Goal: Information Seeking & Learning: Learn about a topic

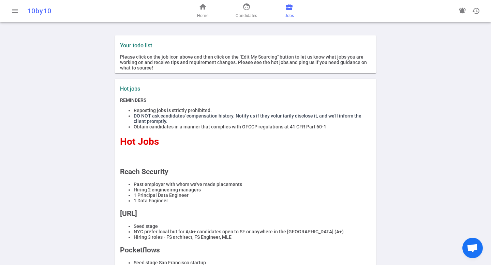
click at [286, 6] on span "business_center" at bounding box center [289, 7] width 8 height 8
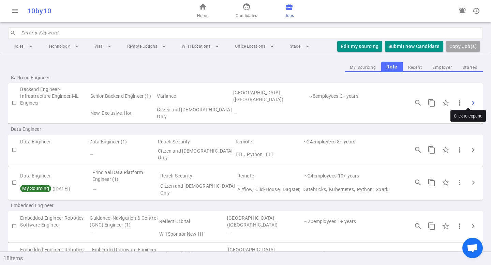
click at [469, 100] on span "chevron_right" at bounding box center [473, 103] width 8 height 8
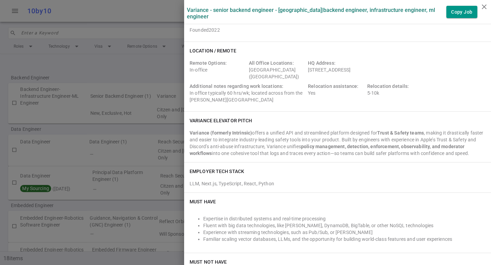
scroll to position [48, 0]
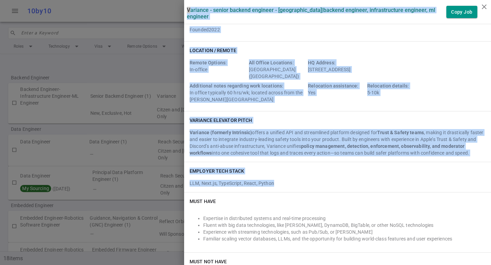
drag, startPoint x: 271, startPoint y: 187, endPoint x: 178, endPoint y: 185, distance: 93.0
click at [176, 185] on div "Variance - Senior Backend Engineer - [GEOGRAPHIC_DATA] | Backend Engineer, Infr…" at bounding box center [245, 132] width 491 height 265
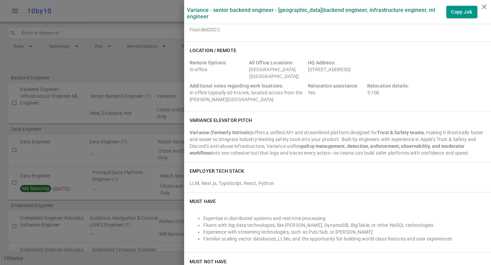
click at [184, 185] on div "EMPLOYER TECH STACK LLM, Next.js, TypeScript, React, Python" at bounding box center [337, 177] width 307 height 30
copy div "EMPLOYER TECH STACK"
click at [257, 139] on div "Variance (formerly Intrinsic) offers a unified API and streamlined platform des…" at bounding box center [337, 142] width 296 height 27
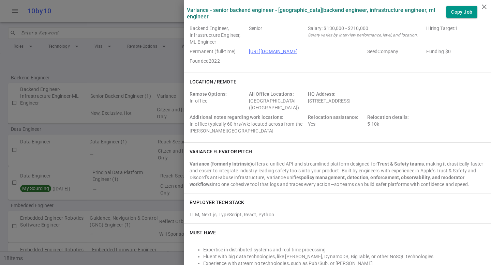
scroll to position [0, 0]
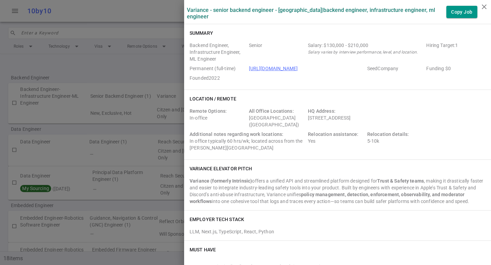
click at [116, 119] on div at bounding box center [245, 132] width 491 height 265
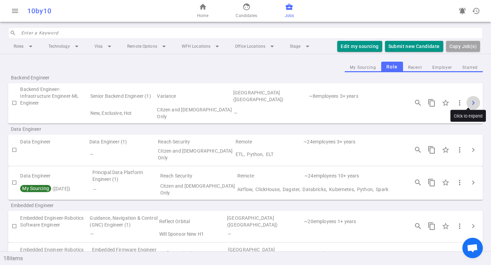
click at [469, 99] on span "chevron_right" at bounding box center [473, 103] width 8 height 8
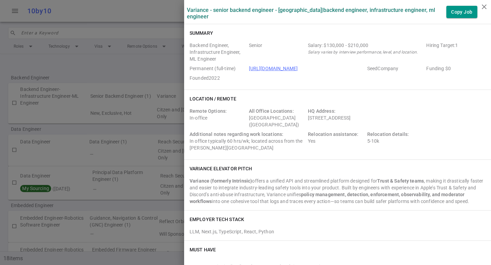
drag, startPoint x: 314, startPoint y: 74, endPoint x: 242, endPoint y: 68, distance: 72.1
click at [242, 68] on div "Backend Engineer, Infrastructure Engineer, ML Engineer Senior Salary: $130,000 …" at bounding box center [337, 63] width 296 height 42
copy link "[URL][DOMAIN_NAME]"
click at [104, 123] on div at bounding box center [245, 132] width 491 height 265
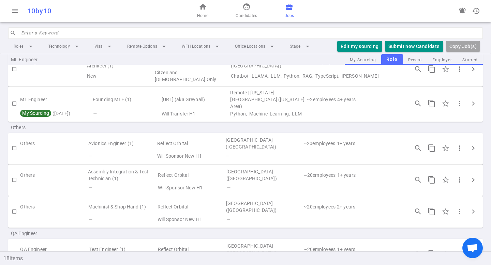
scroll to position [496, 0]
click at [469, 208] on span "chevron_right" at bounding box center [473, 212] width 8 height 8
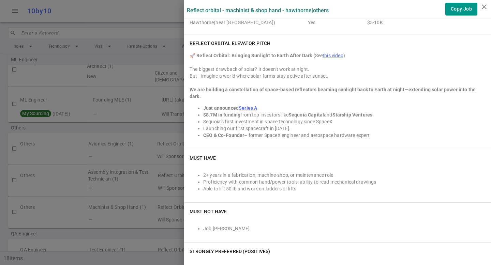
scroll to position [129, 0]
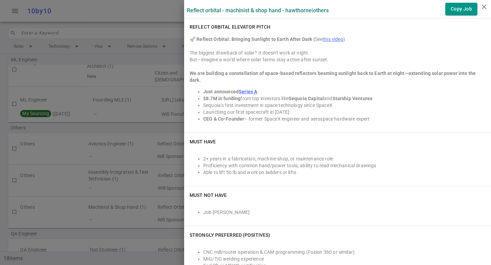
drag, startPoint x: 227, startPoint y: 151, endPoint x: 315, endPoint y: 151, distance: 88.2
click at [315, 155] on li "2+ years in a fabrication, machine-shop, or maintenance role" at bounding box center [344, 158] width 282 height 7
click at [327, 155] on li "2+ years in a fabrication, machine-shop, or maintenance role" at bounding box center [344, 158] width 282 height 7
drag, startPoint x: 319, startPoint y: 152, endPoint x: 226, endPoint y: 150, distance: 93.0
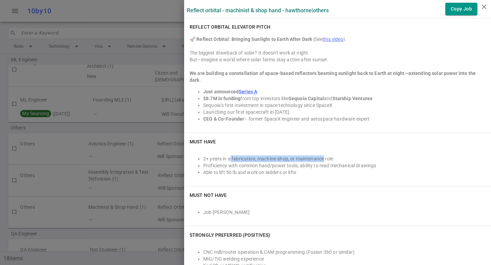
click at [226, 155] on li "2+ years in a fabrication, machine-shop, or maintenance role" at bounding box center [344, 158] width 282 height 7
copy li "fabrication, machine-shop, or maintenance"
click at [141, 128] on div at bounding box center [245, 132] width 491 height 265
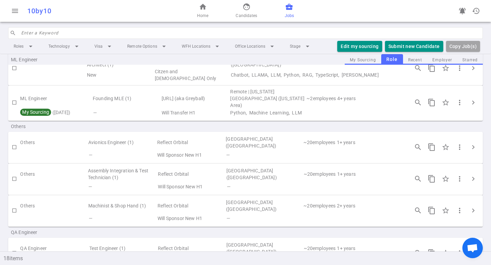
scroll to position [497, 0]
click at [469, 206] on span "chevron_right" at bounding box center [473, 210] width 8 height 8
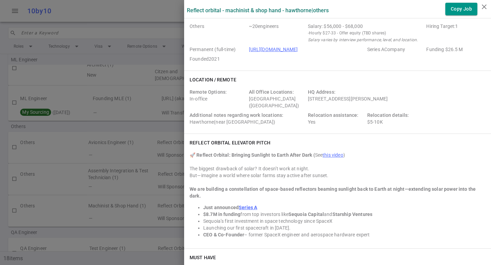
scroll to position [0, 0]
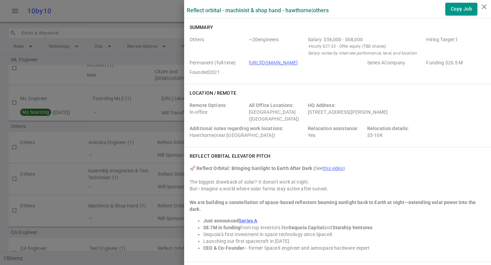
click at [94, 158] on div at bounding box center [245, 132] width 491 height 265
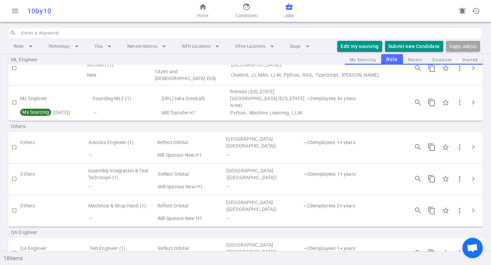
click at [97, 241] on td "Test Engineer (1)" at bounding box center [123, 249] width 68 height 16
click at [469, 249] on span "chevron_right" at bounding box center [473, 253] width 8 height 8
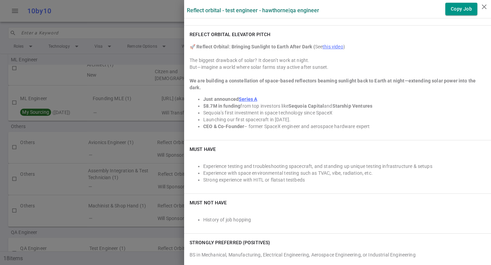
scroll to position [123, 0]
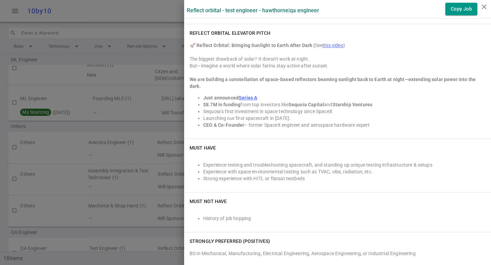
click at [250, 175] on li "Strong experience with HITL or flatsat testbeds" at bounding box center [344, 178] width 282 height 7
copy li "HITL"
click at [124, 86] on div at bounding box center [245, 132] width 491 height 265
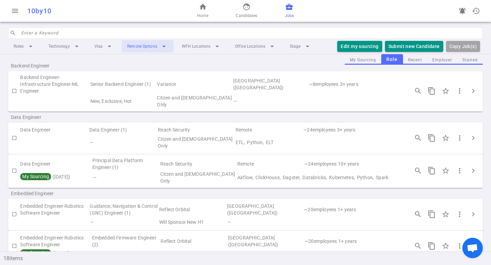
scroll to position [0, 0]
